Goal: Check status: Check status

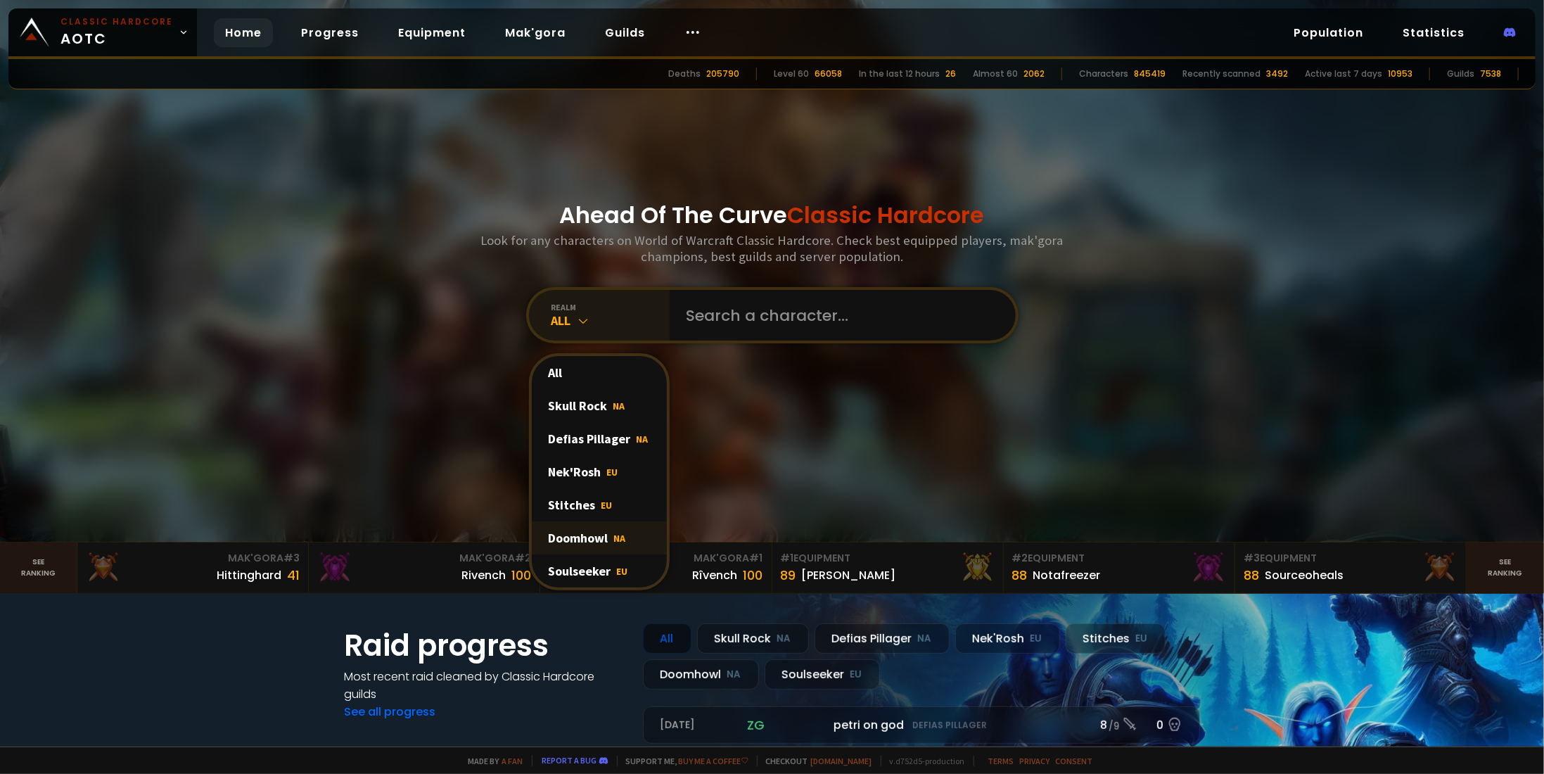
click at [596, 542] on div "Doomhowl NA" at bounding box center [599, 537] width 135 height 33
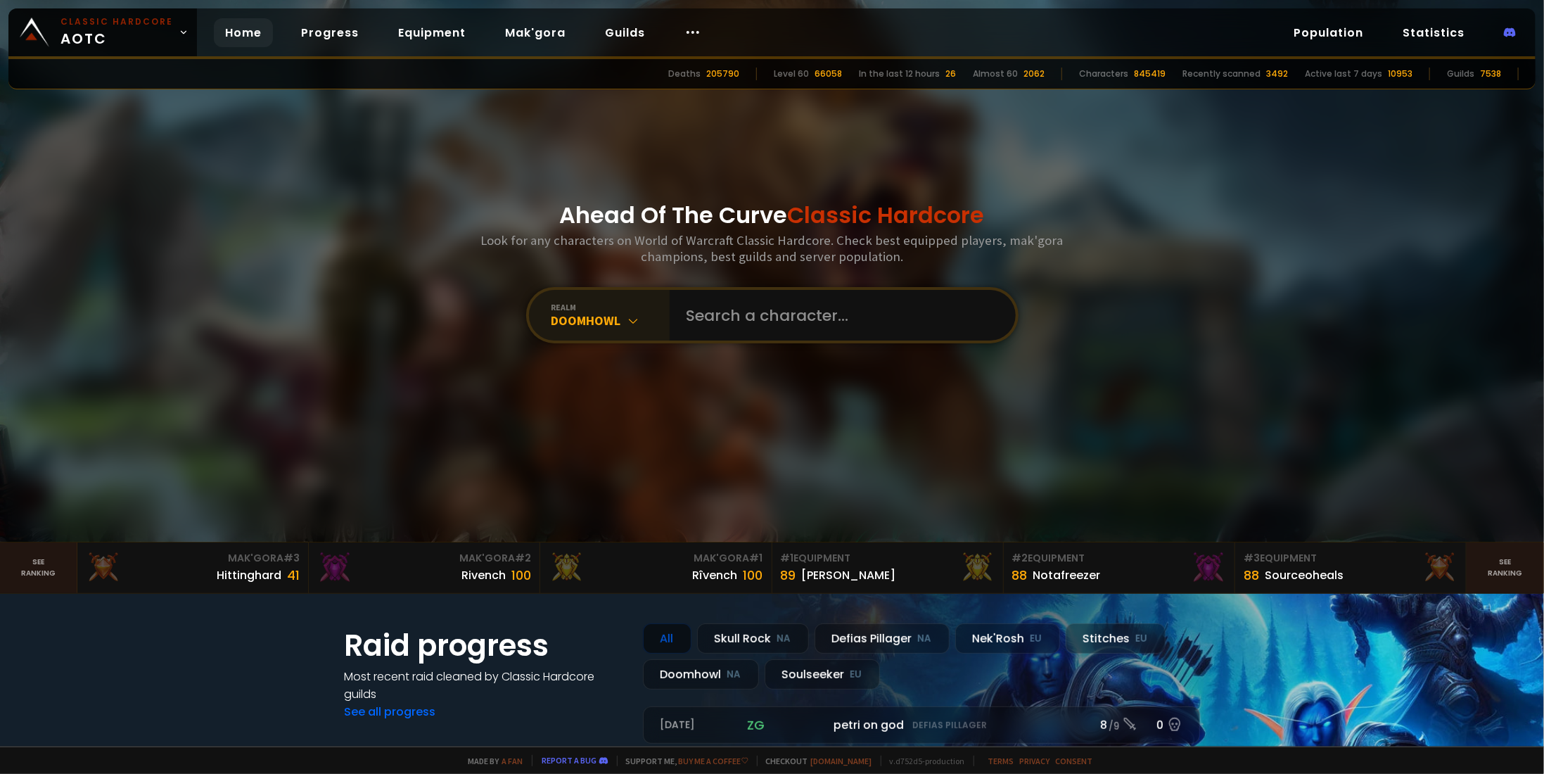
click at [627, 321] on icon at bounding box center [634, 321] width 14 height 14
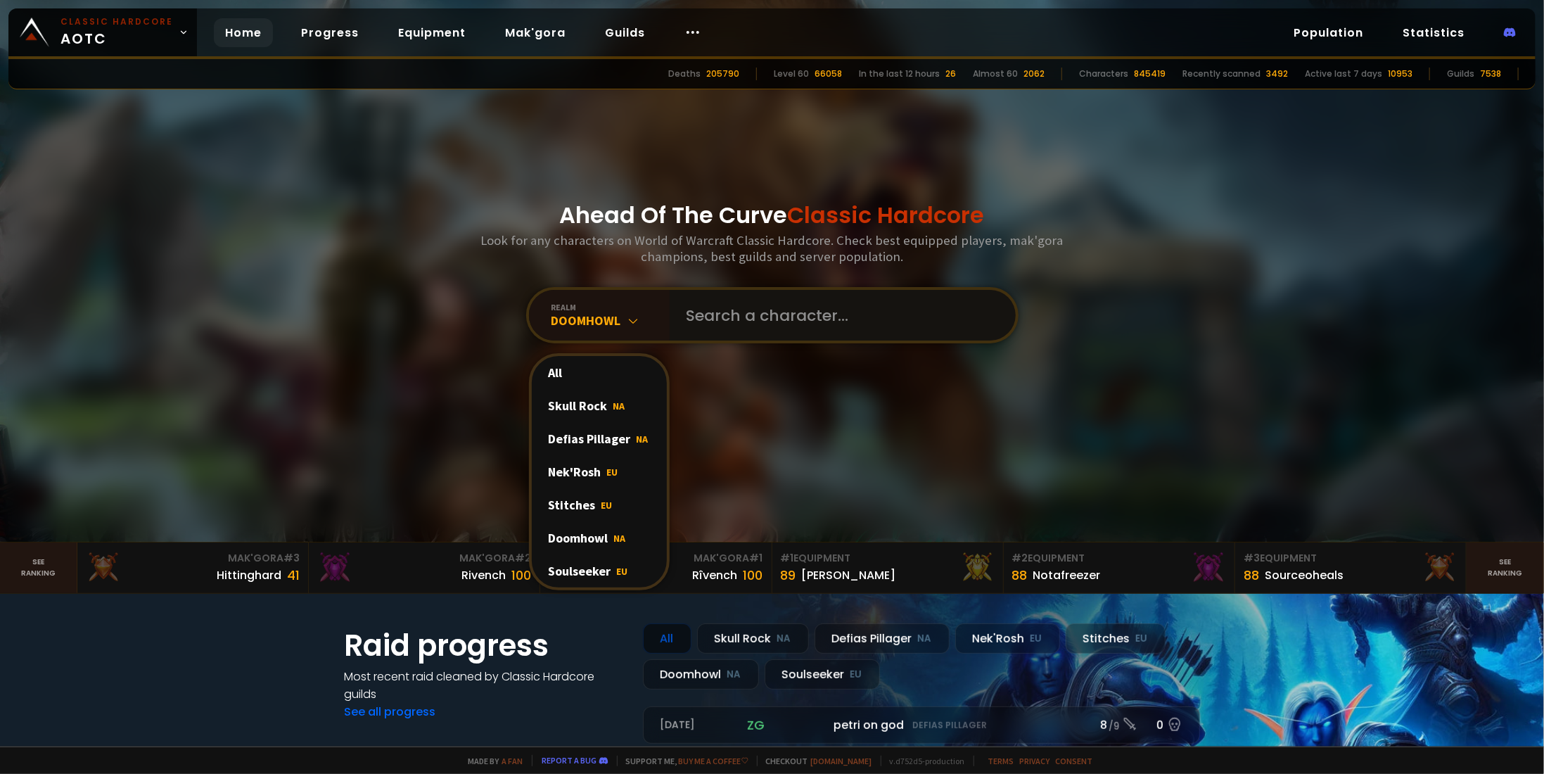
click at [776, 326] on input "text" at bounding box center [838, 315] width 321 height 51
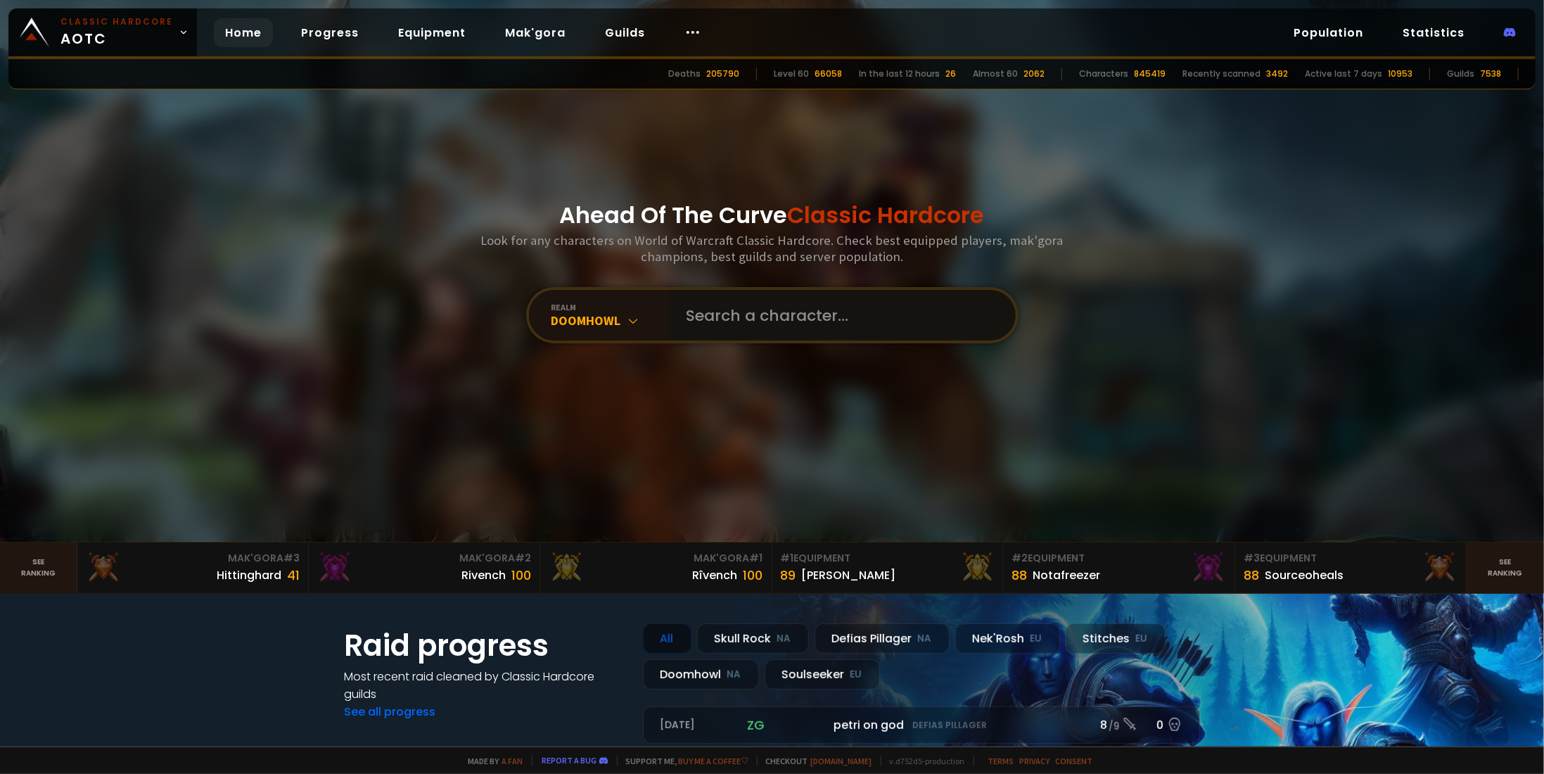
paste input "[PERSON_NAME]"
type input "[PERSON_NAME]"
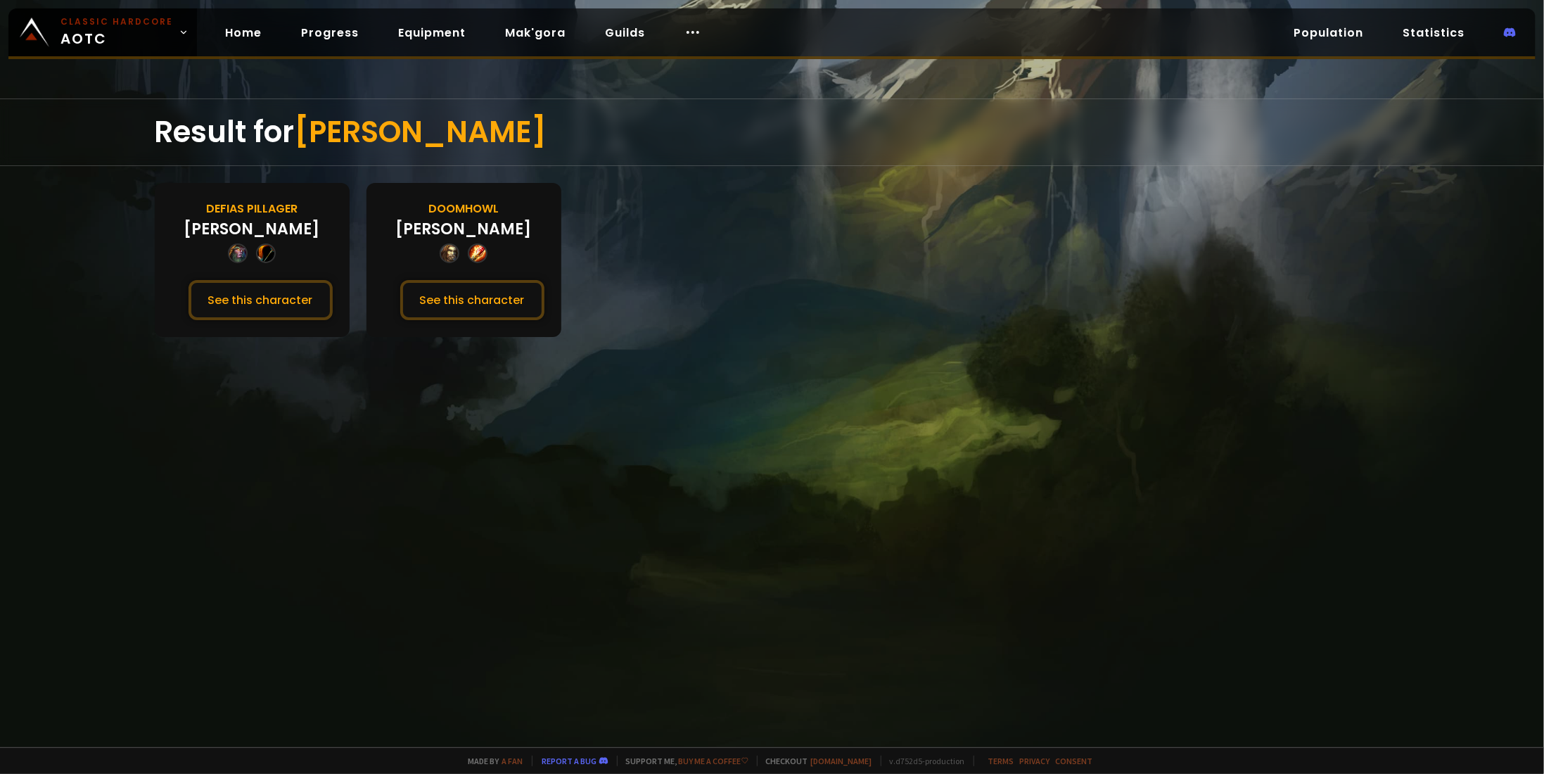
drag, startPoint x: 291, startPoint y: 297, endPoint x: 212, endPoint y: 372, distance: 109.0
click at [193, 405] on div "Result for SlaytØn Defias Pillager Slaytøn See this character Doomhowl Slaytøn …" at bounding box center [772, 422] width 1544 height 648
click at [266, 306] on button "See this character" at bounding box center [260, 300] width 144 height 40
click at [512, 301] on button "See this character" at bounding box center [472, 300] width 144 height 40
